Goal: Information Seeking & Learning: Learn about a topic

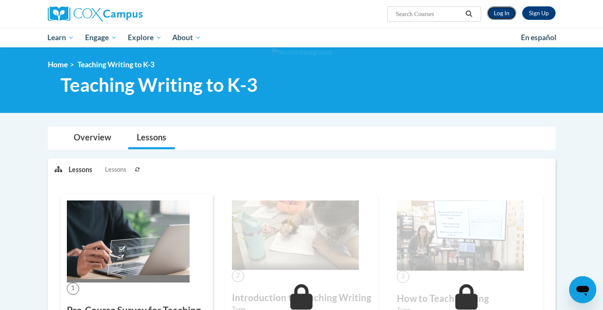
click at [505, 15] on link "Log In" at bounding box center [501, 13] width 29 height 14
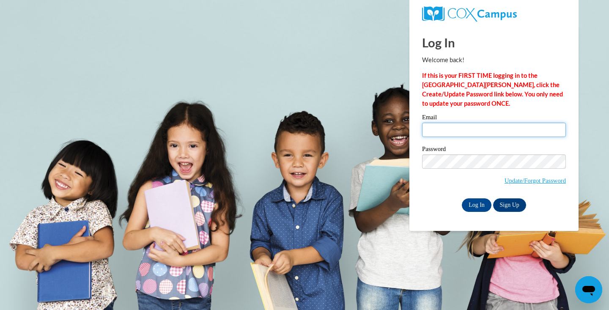
type input "asakovitz@sasd.net"
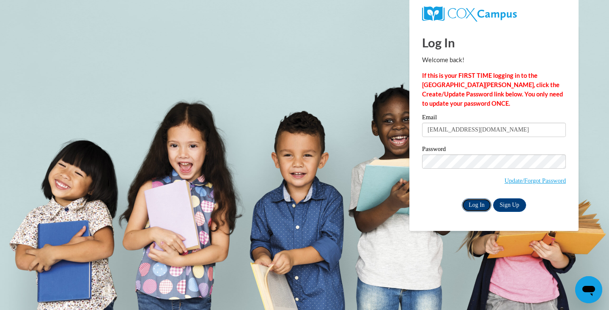
click at [479, 204] on input "Log In" at bounding box center [477, 205] width 30 height 14
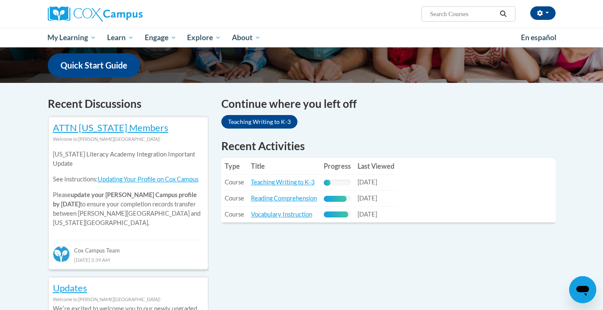
scroll to position [215, 0]
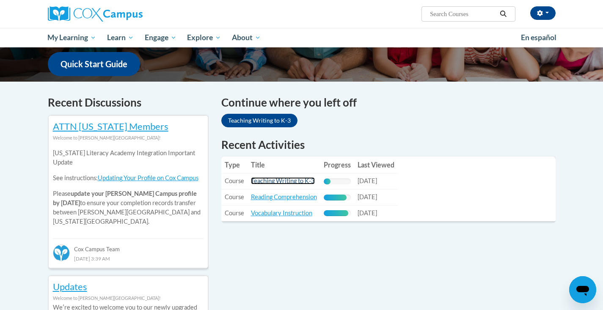
click at [292, 181] on link "Teaching Writing to K-3" at bounding box center [283, 180] width 64 height 7
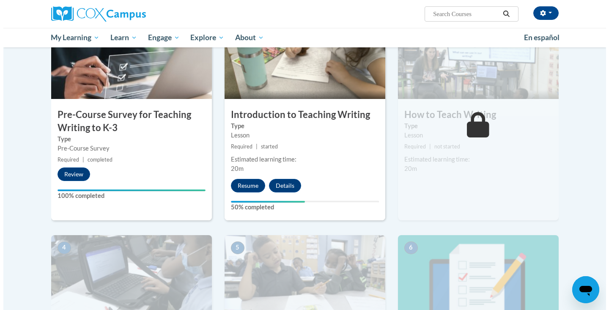
scroll to position [208, 0]
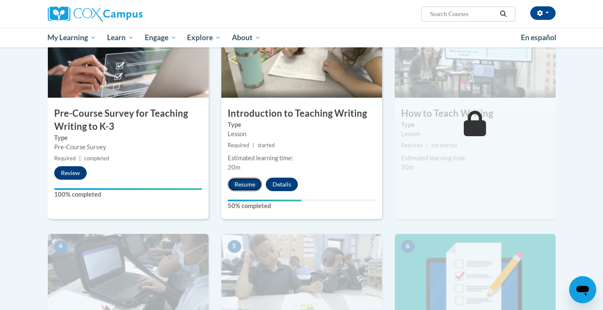
click at [246, 181] on button "Resume" at bounding box center [245, 185] width 34 height 14
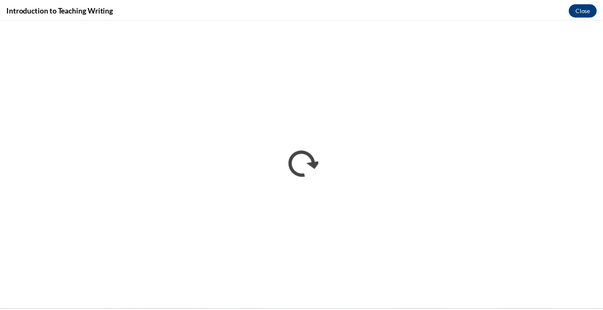
scroll to position [0, 0]
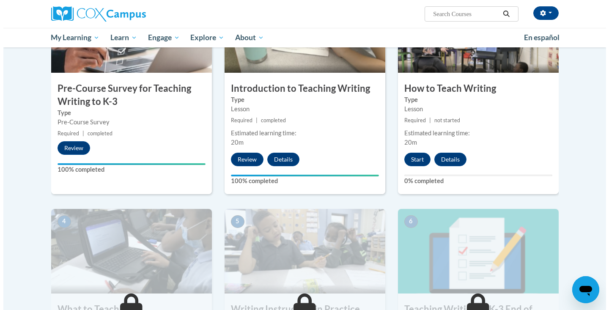
scroll to position [232, 0]
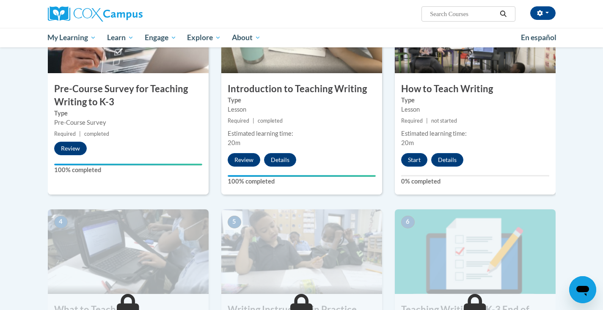
click at [415, 167] on div "3 How to Teach Writing Type Lesson Required | not started Estimated learning ti…" at bounding box center [475, 92] width 161 height 206
click at [408, 161] on button "Start" at bounding box center [414, 160] width 26 height 14
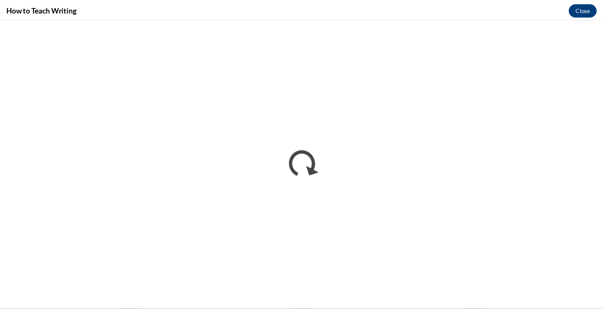
scroll to position [0, 0]
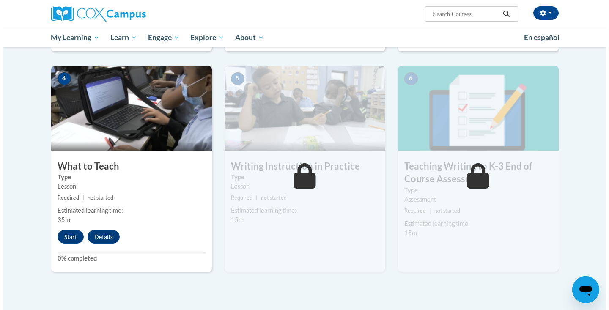
scroll to position [381, 0]
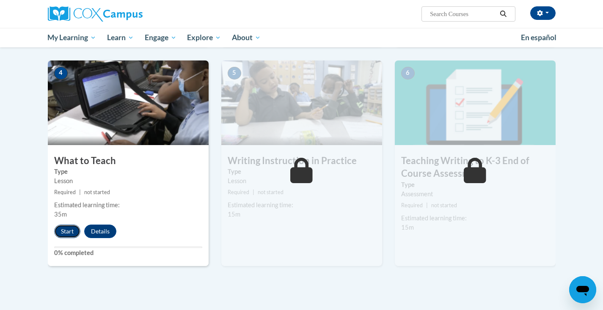
click at [69, 231] on button "Start" at bounding box center [67, 232] width 26 height 14
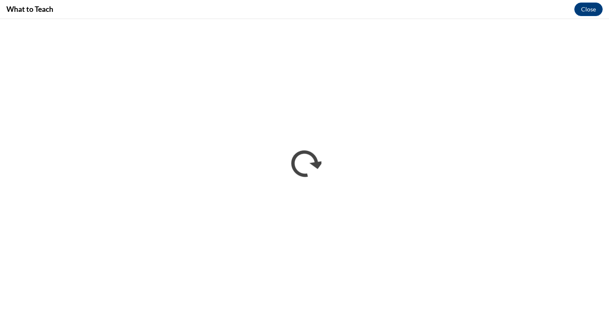
scroll to position [0, 0]
